Goal: Ask a question

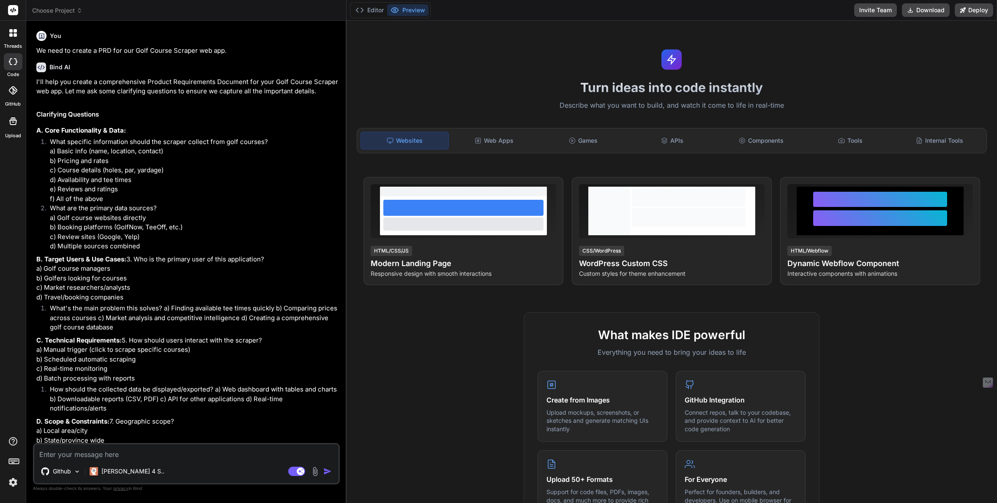
type textarea "x"
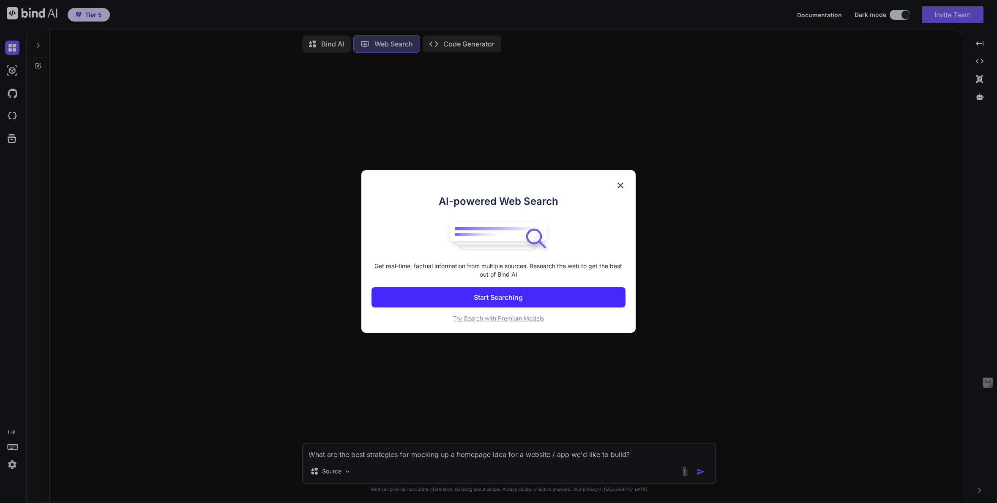
click at [619, 184] on img at bounding box center [620, 185] width 10 height 10
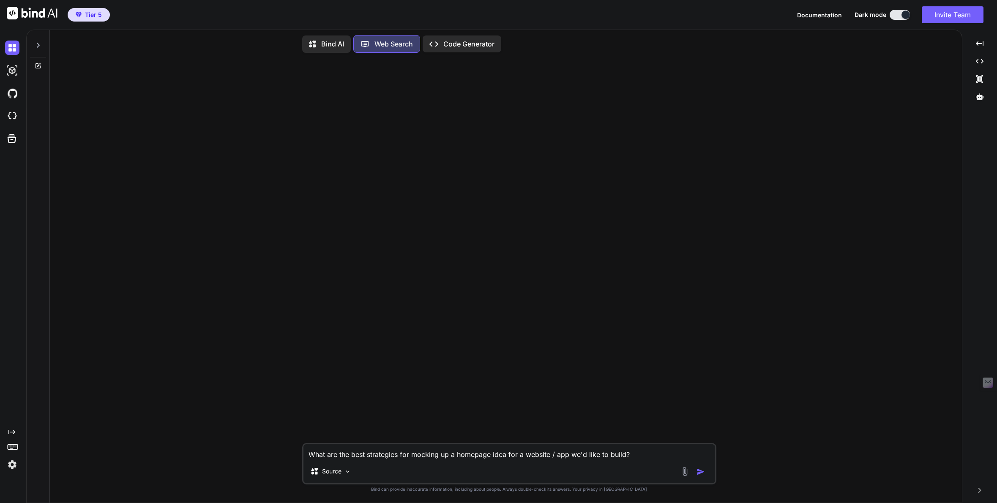
click at [331, 46] on p "Bind AI" at bounding box center [332, 44] width 23 height 10
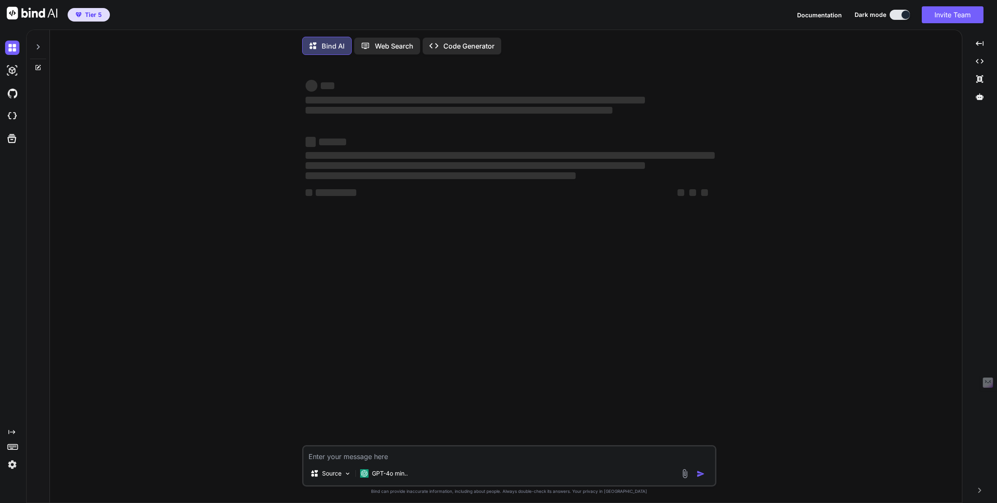
type textarea "x"
type textarea "What are the best strategies for mocking up a homepage idea for a website / app…"
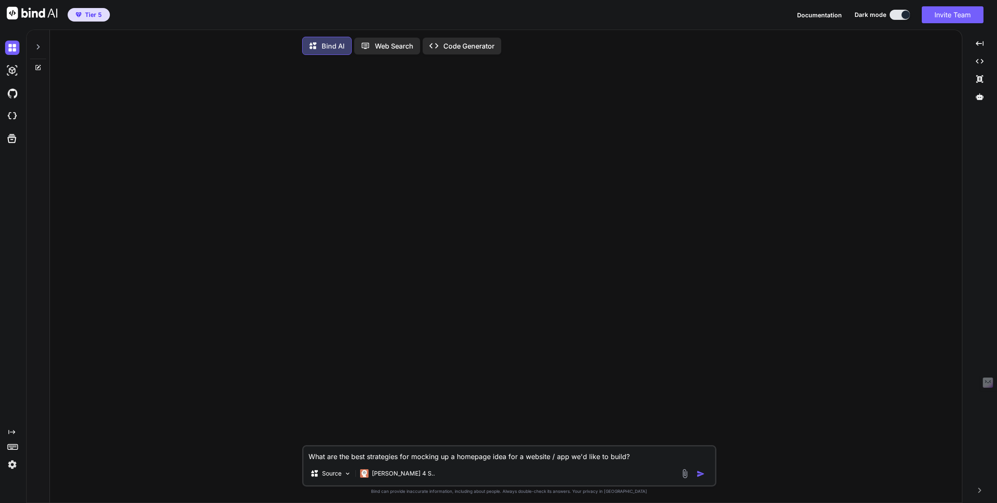
click at [698, 476] on img "button" at bounding box center [700, 474] width 8 height 8
type textarea "x"
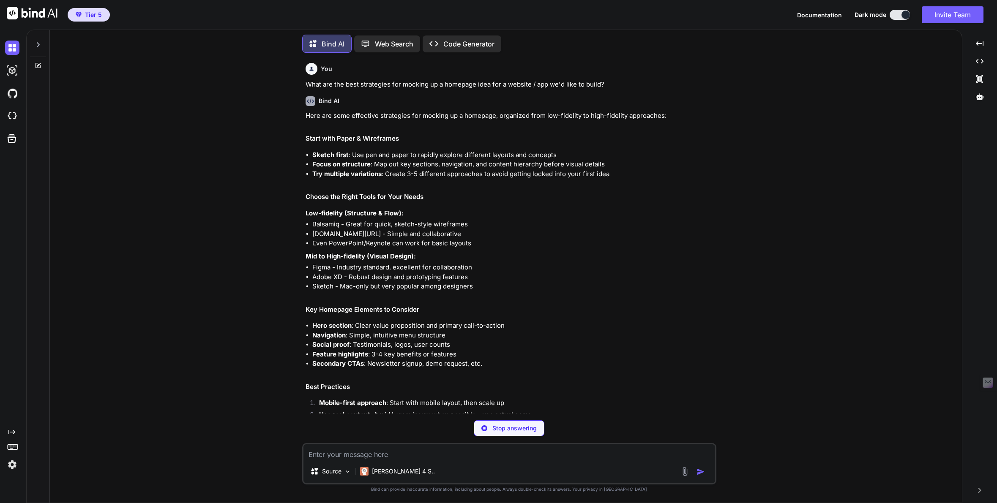
type textarea "x"
